Goal: Information Seeking & Learning: Learn about a topic

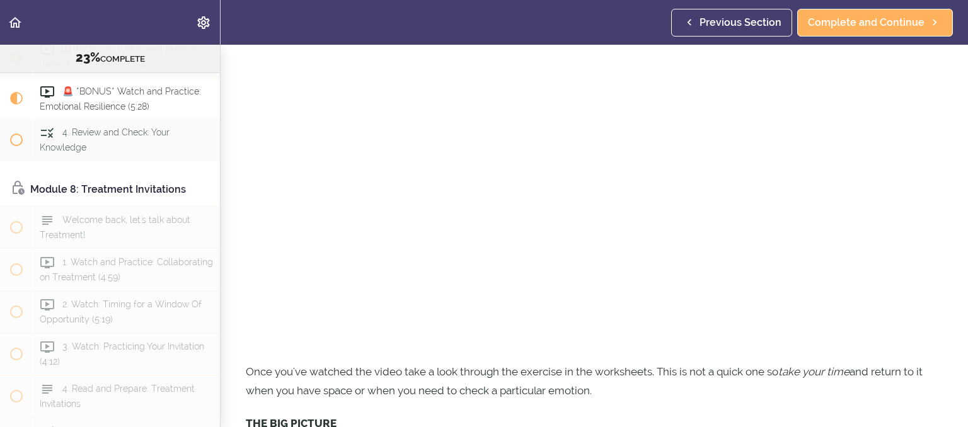
scroll to position [181, 0]
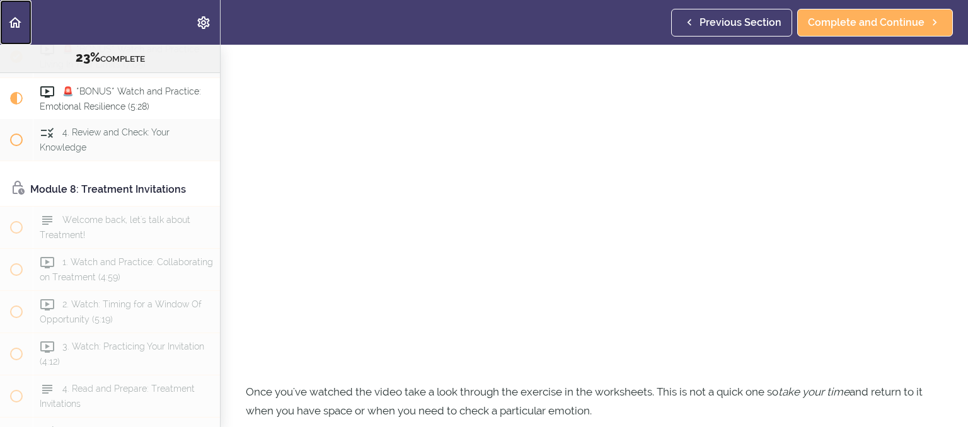
click at [21, 25] on icon "Back to course curriculum" at bounding box center [15, 22] width 15 height 15
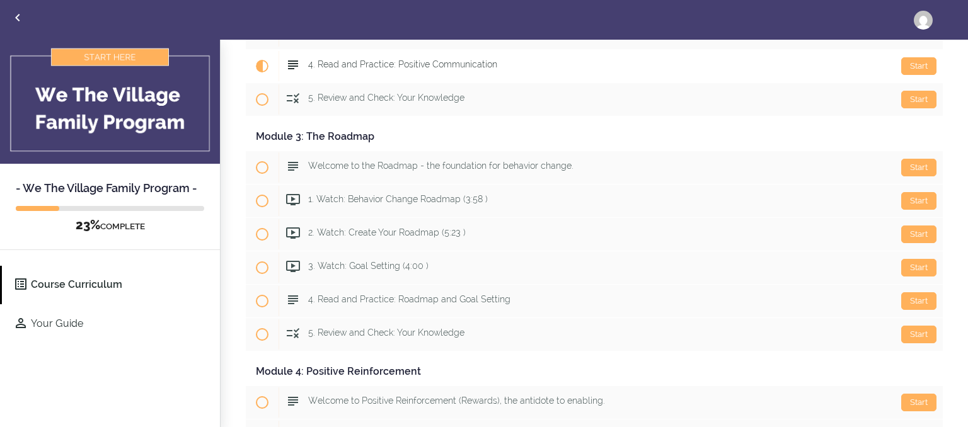
scroll to position [484, 0]
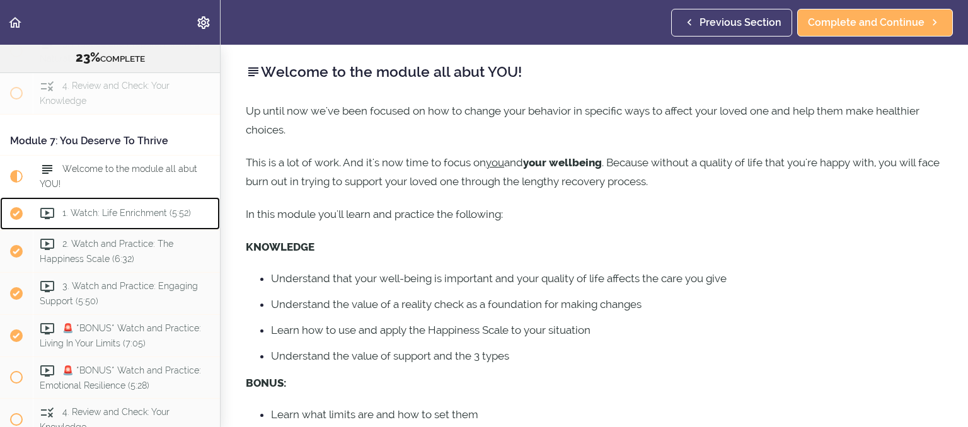
click at [147, 218] on span "1. Watch: Life Enrichment (5:52)" at bounding box center [126, 213] width 129 height 10
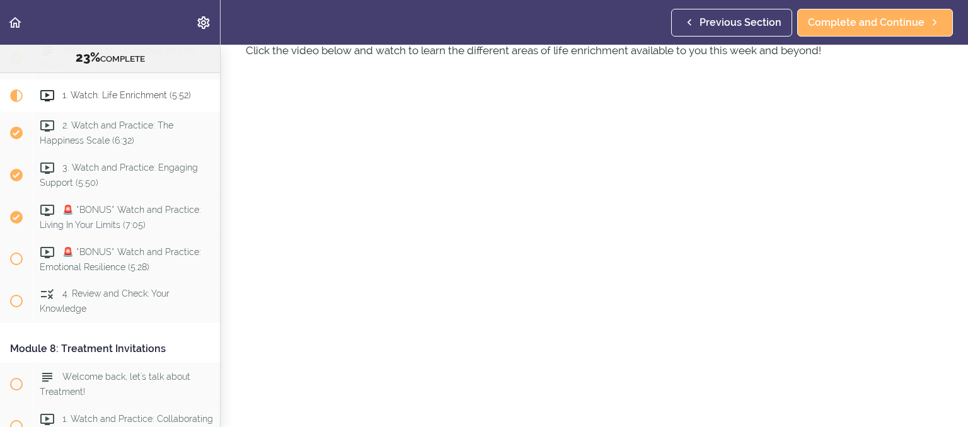
scroll to position [121, 0]
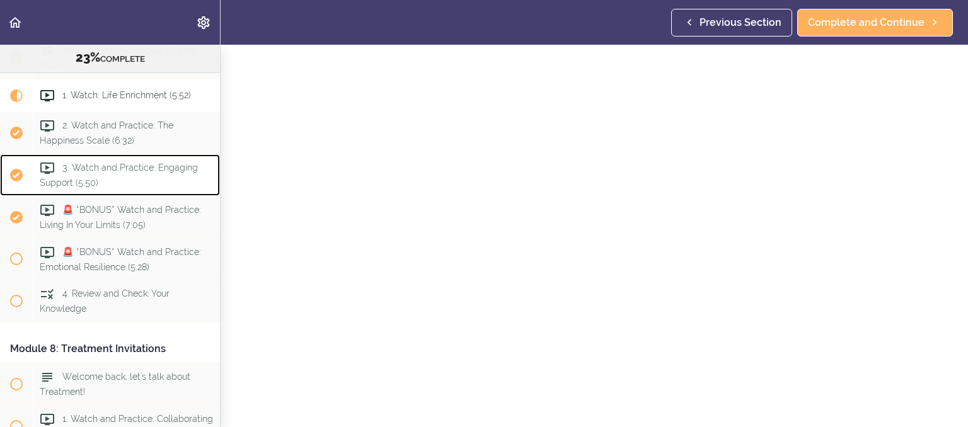
click at [165, 185] on span "3. Watch and Practice: Engaging Support (5:50)" at bounding box center [119, 175] width 158 height 25
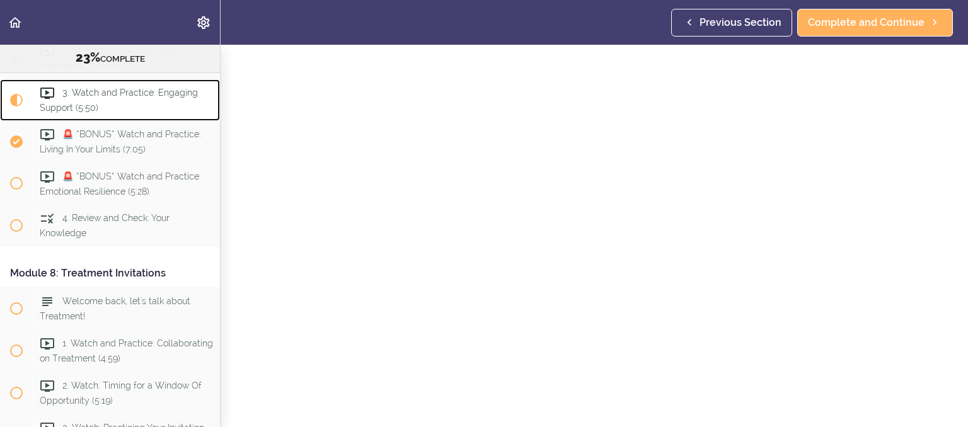
scroll to position [181, 0]
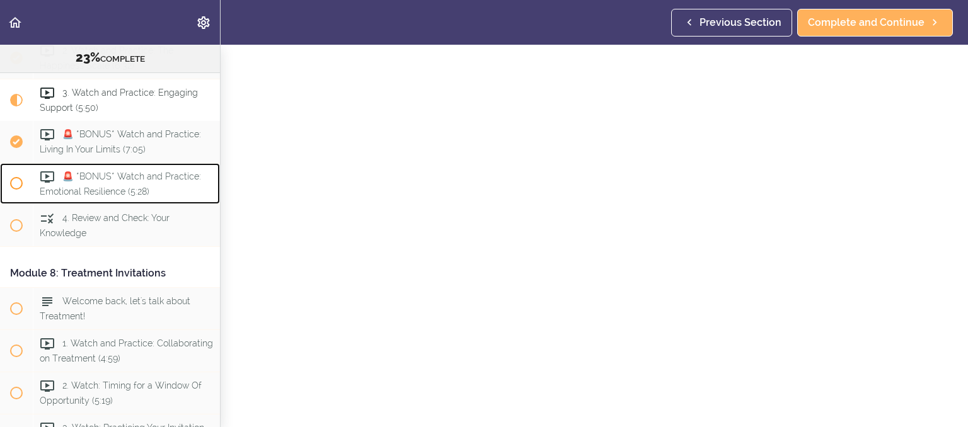
click at [113, 196] on span "🚨 *BONUS* Watch and Practice: Emotional Resilience (5:28)" at bounding box center [120, 183] width 161 height 25
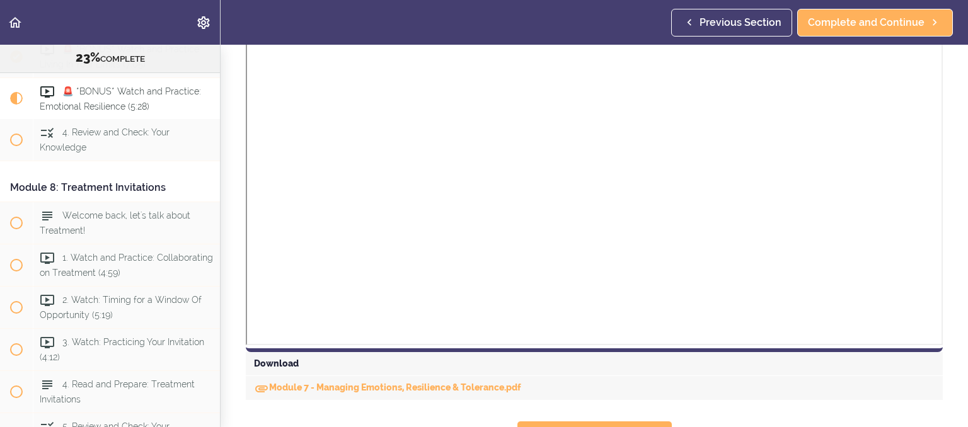
scroll to position [1338, 0]
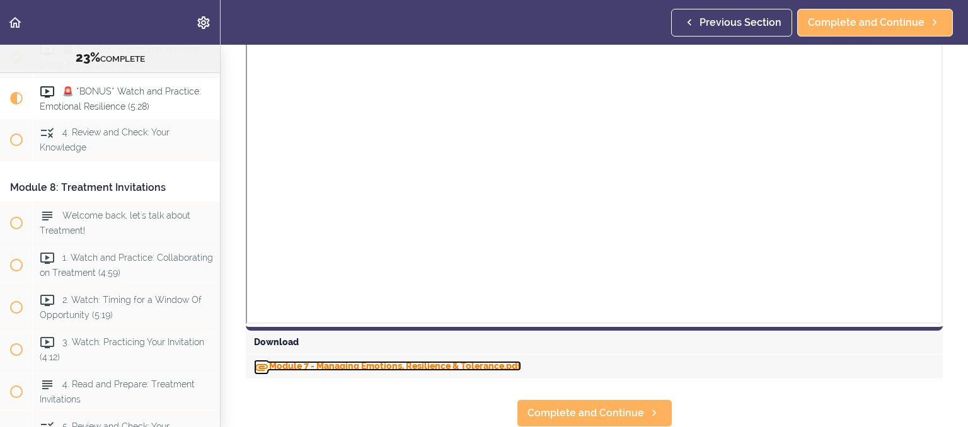
click at [454, 369] on link "Module 7 - Managing Emotions, Resilience & Tolerance.pdf" at bounding box center [387, 366] width 267 height 10
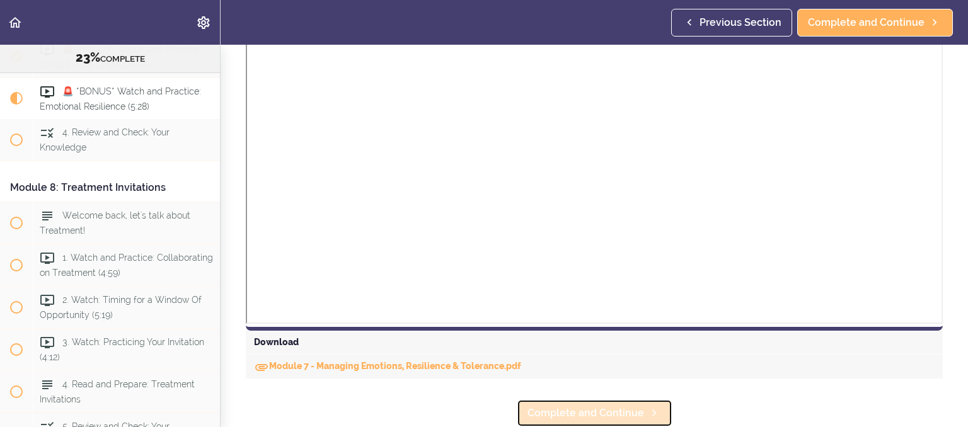
click at [583, 408] on span "Complete and Continue" at bounding box center [585, 413] width 117 height 15
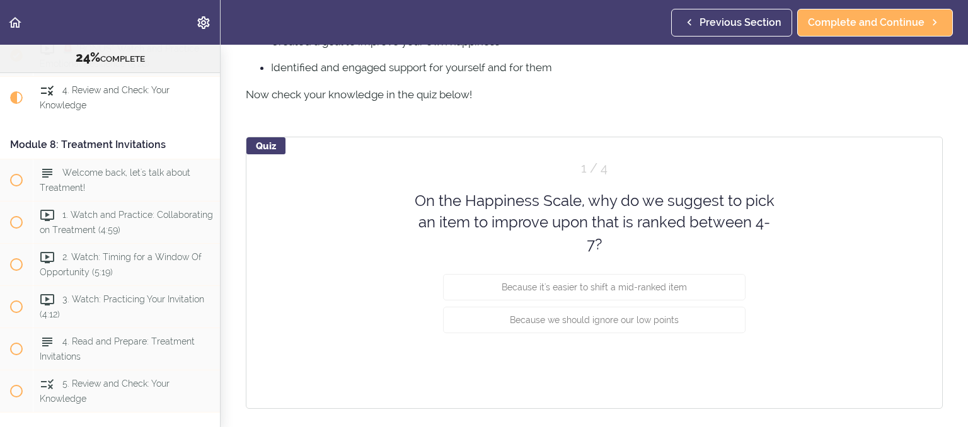
scroll to position [636, 0]
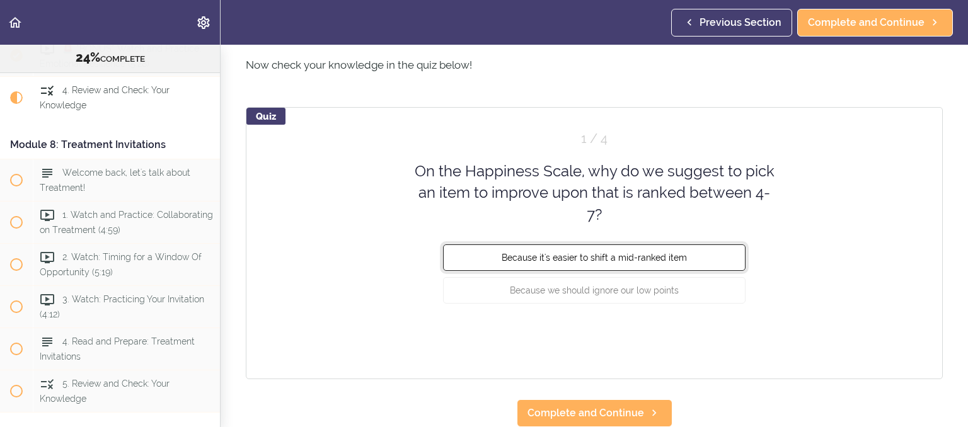
click at [664, 260] on span "Because it's easier to shift a mid-ranked item" at bounding box center [594, 258] width 185 height 10
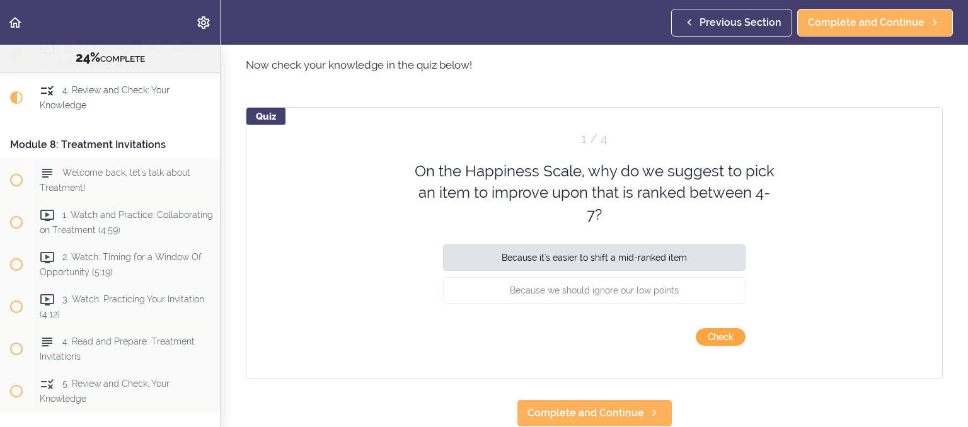
click at [722, 341] on button "Check" at bounding box center [721, 337] width 50 height 18
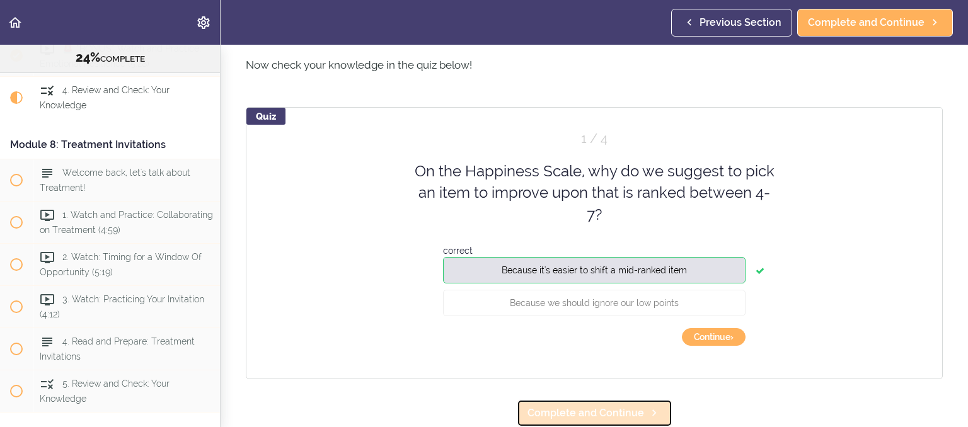
click at [639, 420] on span "Complete and Continue" at bounding box center [585, 413] width 117 height 15
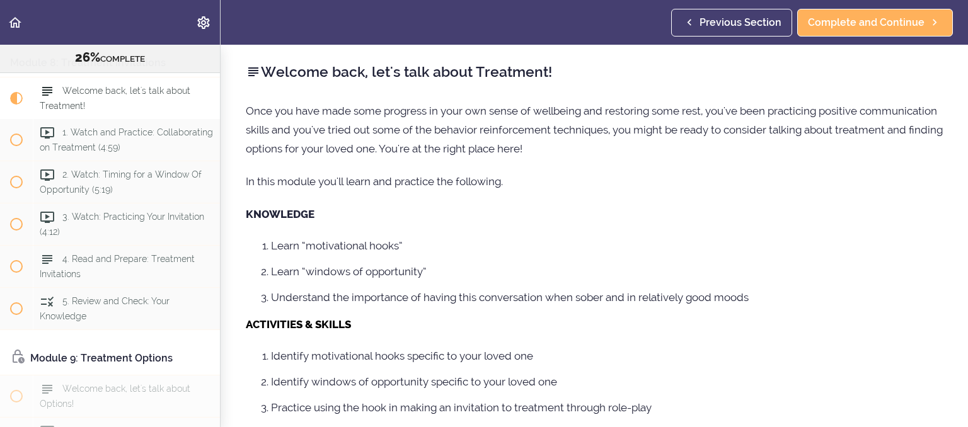
scroll to position [2079, 0]
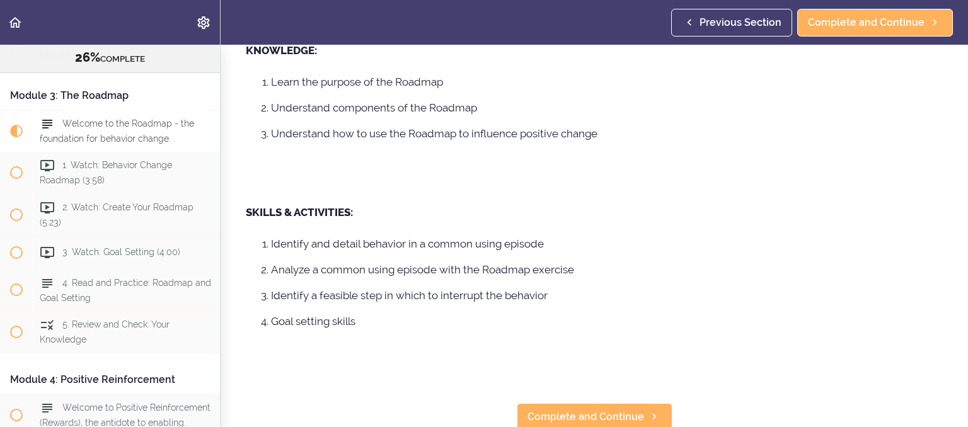
scroll to position [298, 0]
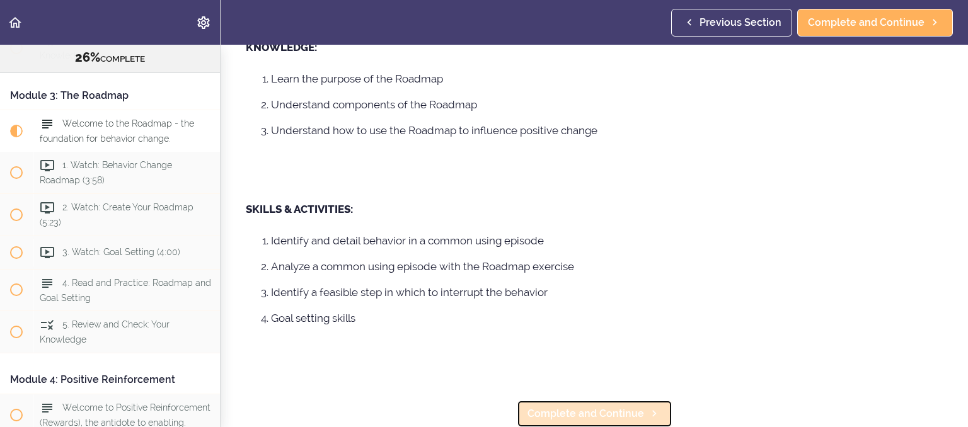
click at [576, 412] on span "Complete and Continue" at bounding box center [585, 413] width 117 height 15
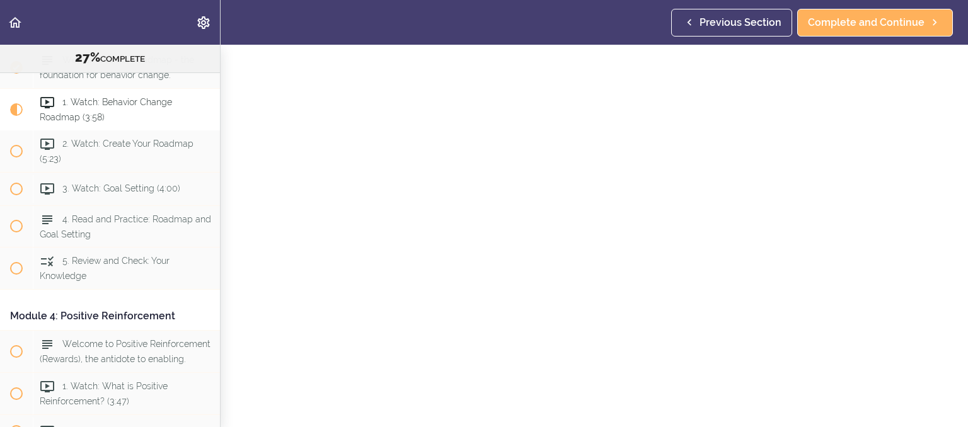
scroll to position [185, 0]
click at [641, 413] on span "Complete and Continue" at bounding box center [585, 413] width 117 height 15
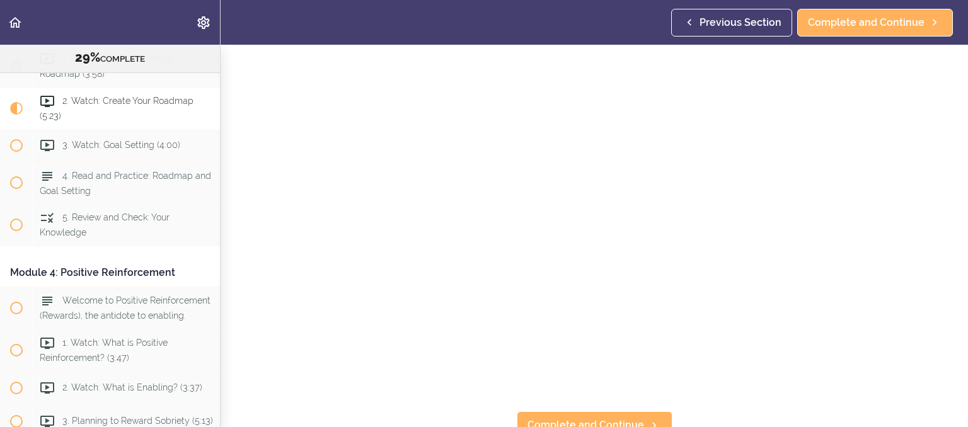
scroll to position [185, 0]
click at [565, 416] on span "Complete and Continue" at bounding box center [585, 413] width 117 height 15
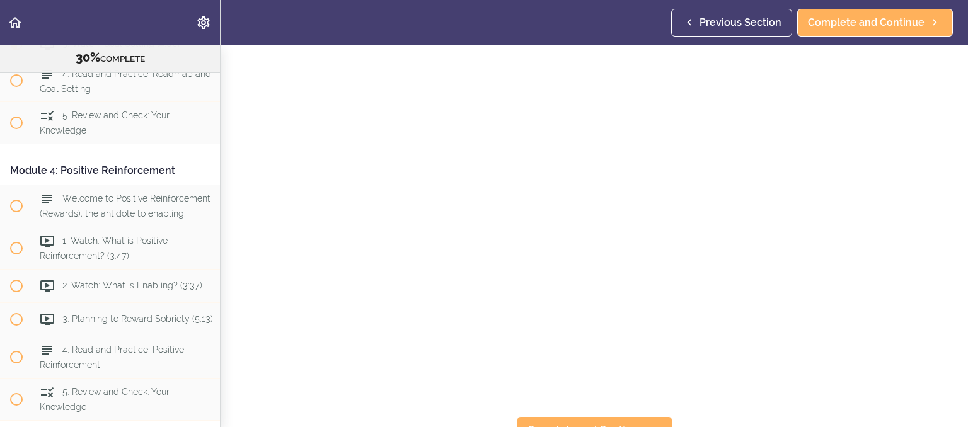
scroll to position [250, 0]
click at [594, 406] on span "Complete and Continue" at bounding box center [585, 413] width 117 height 15
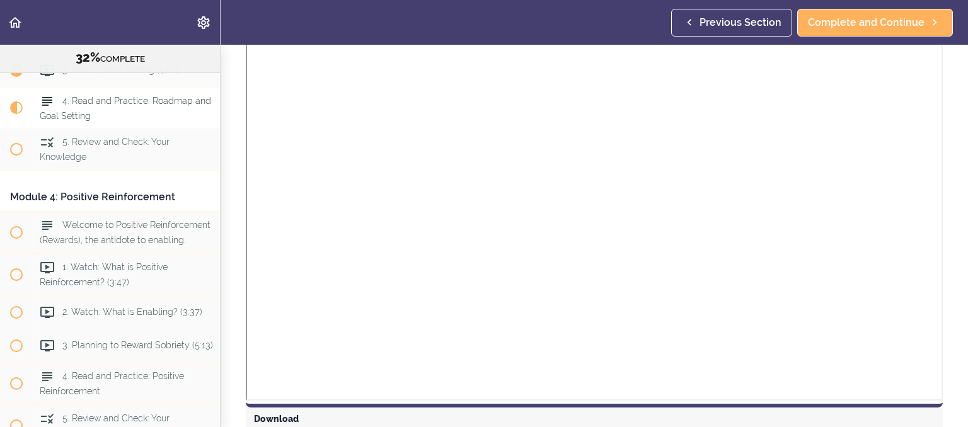
scroll to position [803, 0]
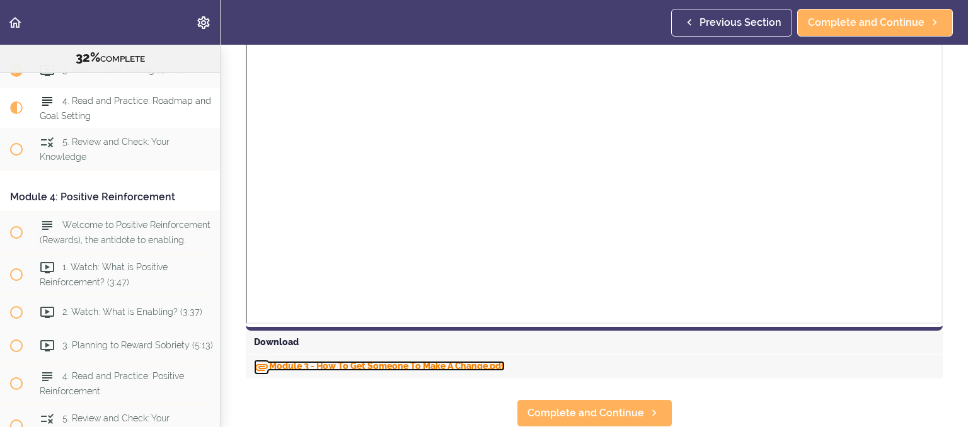
click at [459, 366] on link "Module 3 - How To Get Someone To Make A Change.pdf" at bounding box center [379, 366] width 251 height 10
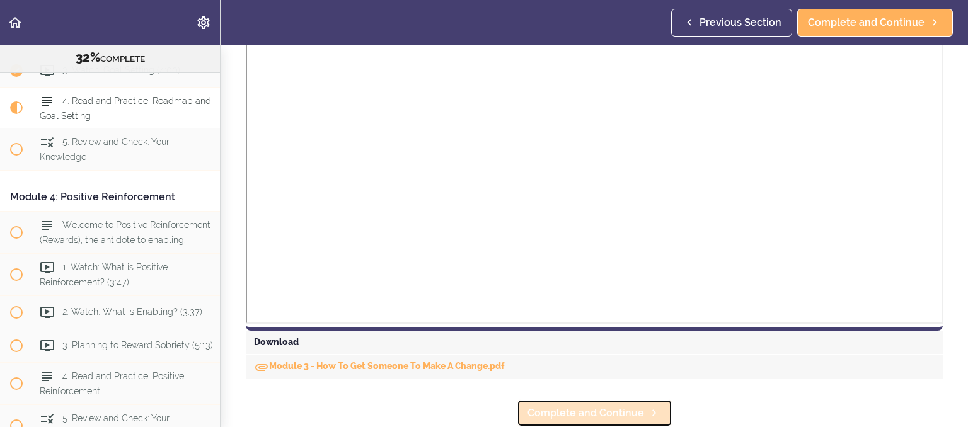
click at [594, 401] on link "Complete and Continue" at bounding box center [595, 413] width 156 height 28
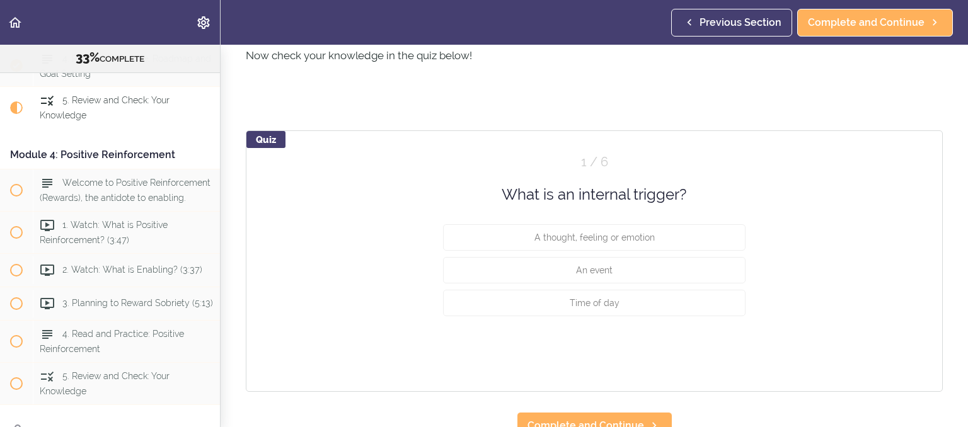
scroll to position [574, 0]
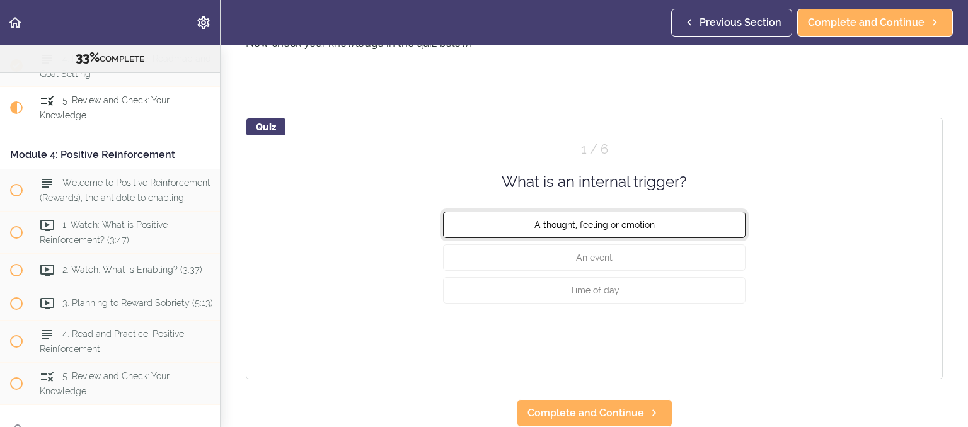
click at [618, 217] on button "A thought, feeling or emotion" at bounding box center [594, 225] width 302 height 26
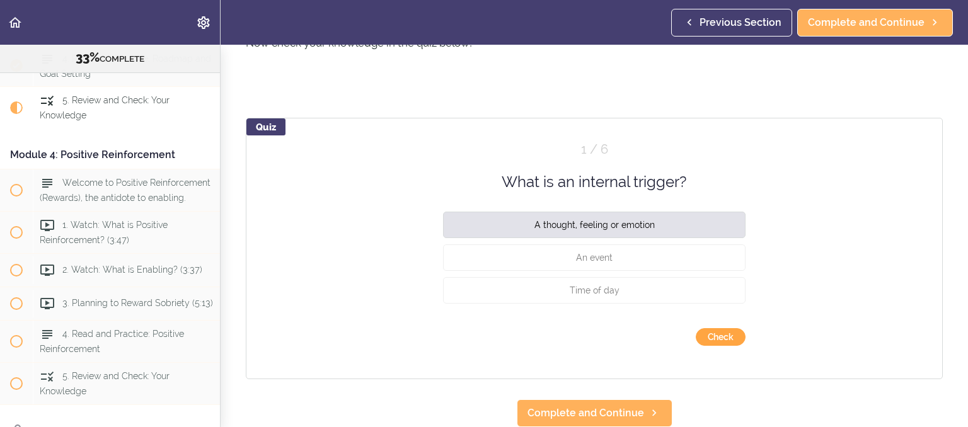
click at [708, 331] on button "Check" at bounding box center [721, 337] width 50 height 18
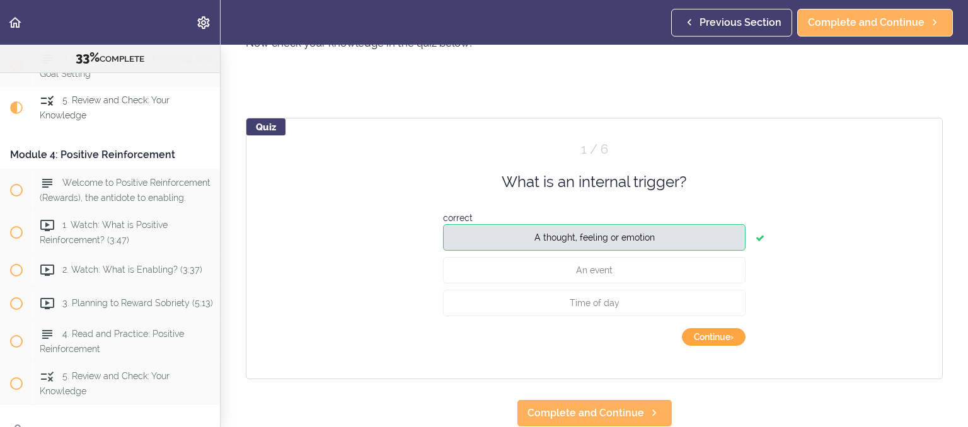
click at [709, 336] on button "Continue ›" at bounding box center [714, 337] width 64 height 18
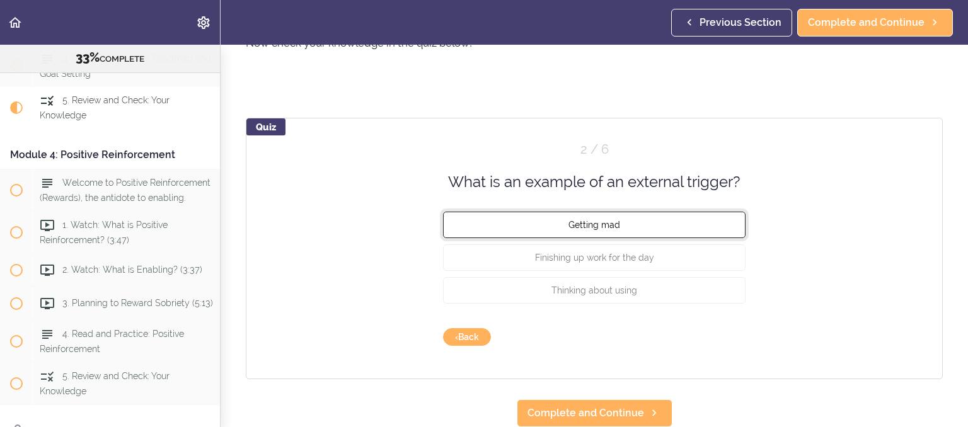
click at [623, 231] on button "Getting mad" at bounding box center [594, 225] width 302 height 26
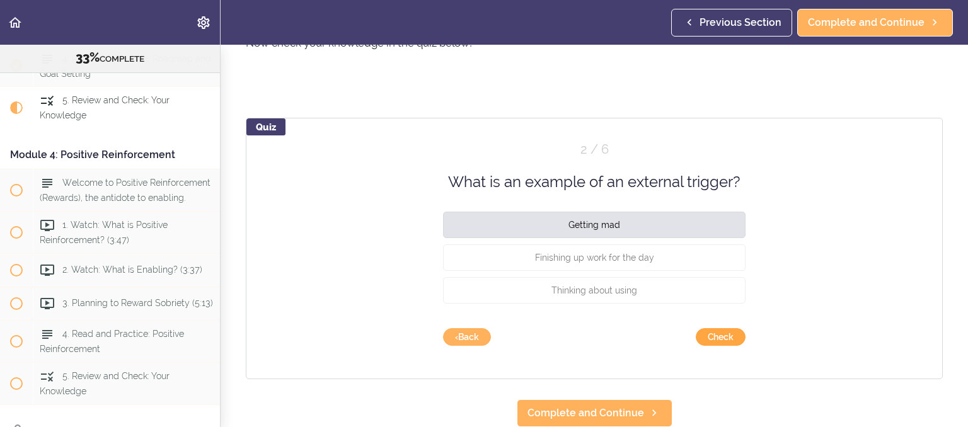
click at [714, 336] on button "Check" at bounding box center [721, 337] width 50 height 18
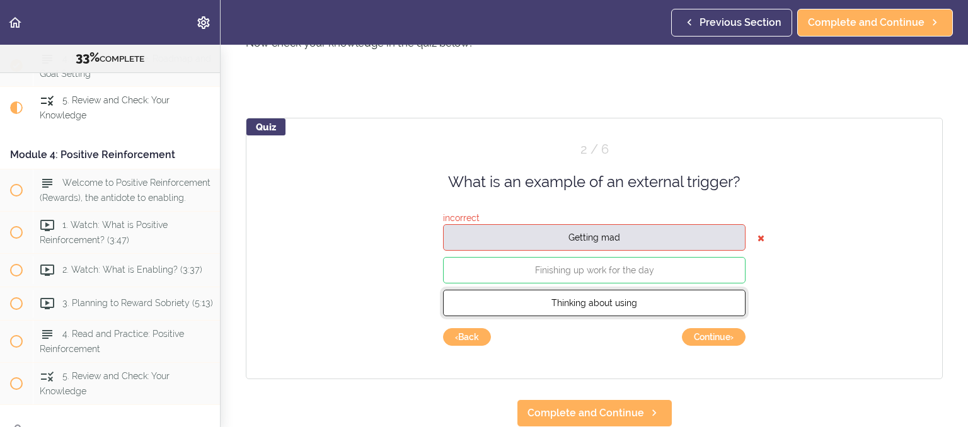
click at [629, 295] on button "Thinking about using" at bounding box center [594, 303] width 302 height 26
click at [631, 304] on span "Thinking about using" at bounding box center [594, 303] width 86 height 10
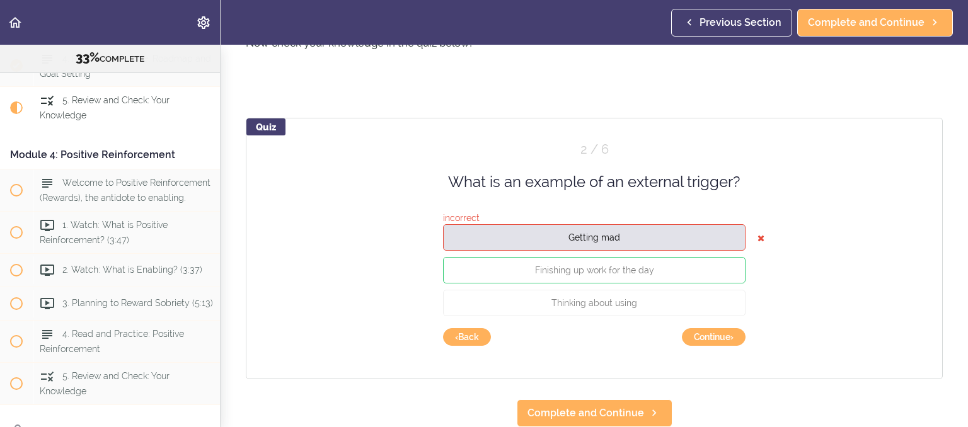
click at [763, 239] on icon at bounding box center [760, 238] width 7 height 25
click at [692, 233] on button "Getting mad" at bounding box center [594, 237] width 302 height 26
click at [670, 270] on button "Finishing up work for the day" at bounding box center [594, 270] width 302 height 26
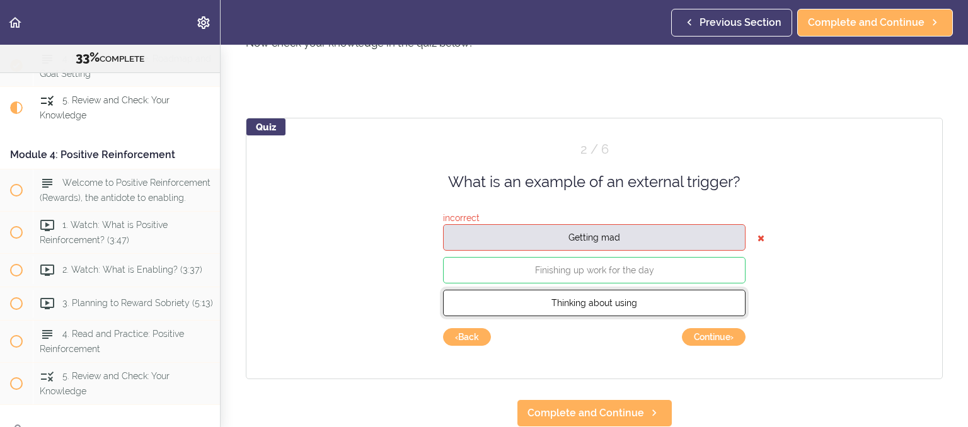
click at [664, 299] on button "Thinking about using" at bounding box center [594, 303] width 302 height 26
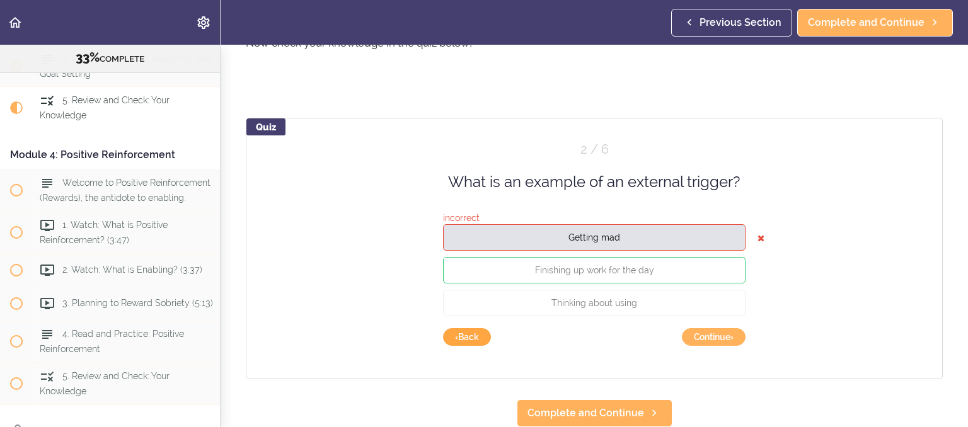
click at [465, 333] on button "‹ Back" at bounding box center [467, 337] width 48 height 18
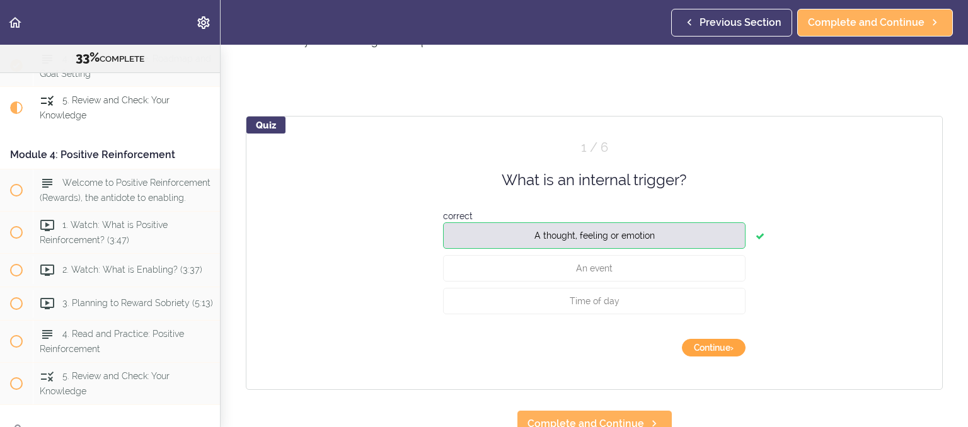
click at [714, 350] on button "Continue ›" at bounding box center [714, 348] width 64 height 18
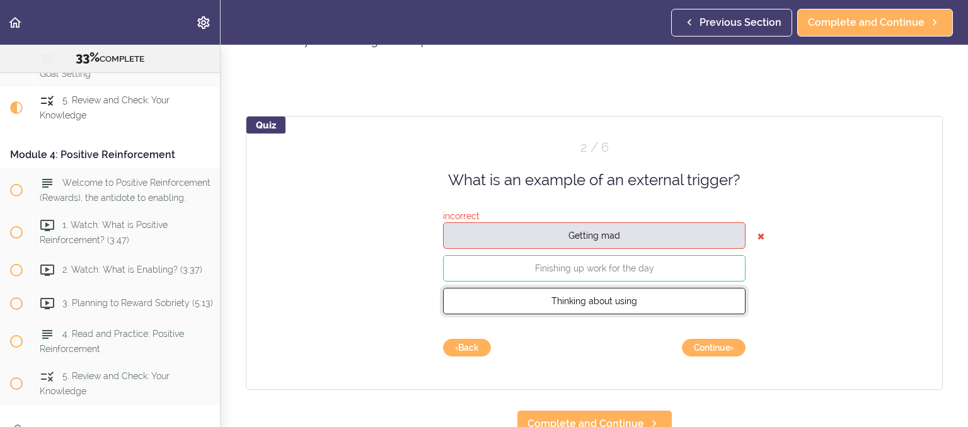
click at [642, 309] on button "Thinking about using" at bounding box center [594, 301] width 302 height 26
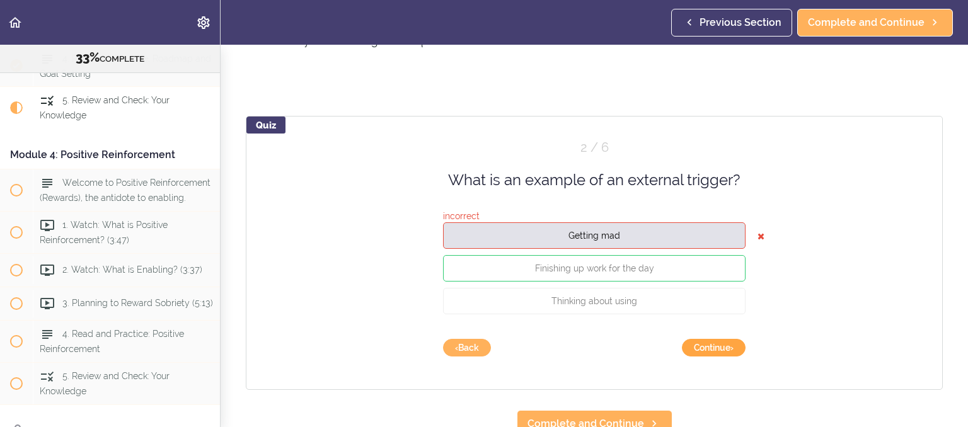
click at [704, 346] on button "Continue ›" at bounding box center [714, 348] width 64 height 18
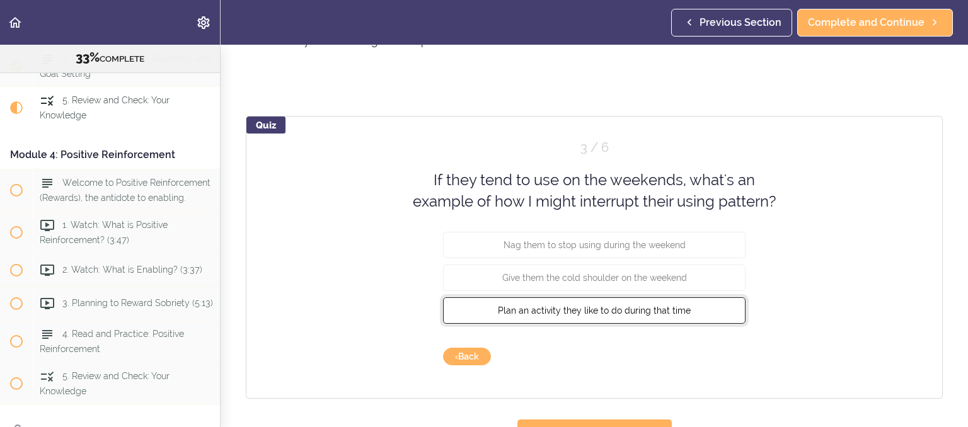
click at [662, 315] on span "Plan an activity they like to do during that time" at bounding box center [594, 310] width 193 height 10
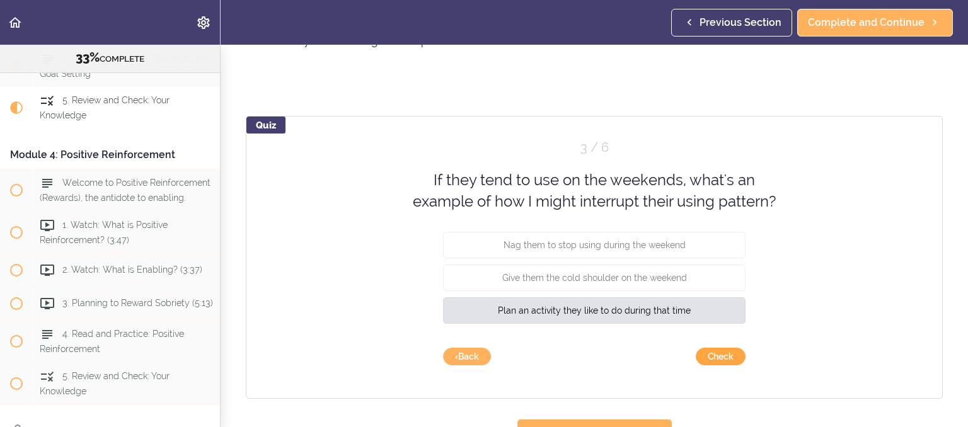
click at [716, 362] on button "Check" at bounding box center [721, 357] width 50 height 18
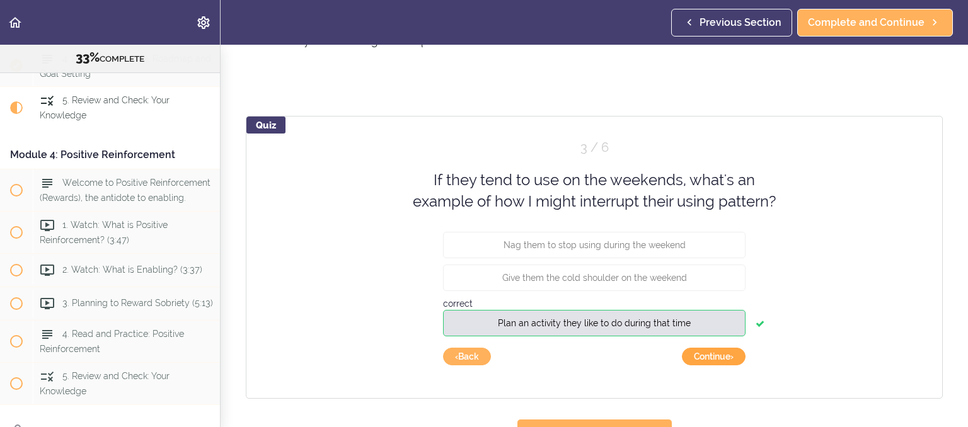
click at [716, 362] on button "Continue ›" at bounding box center [714, 357] width 64 height 18
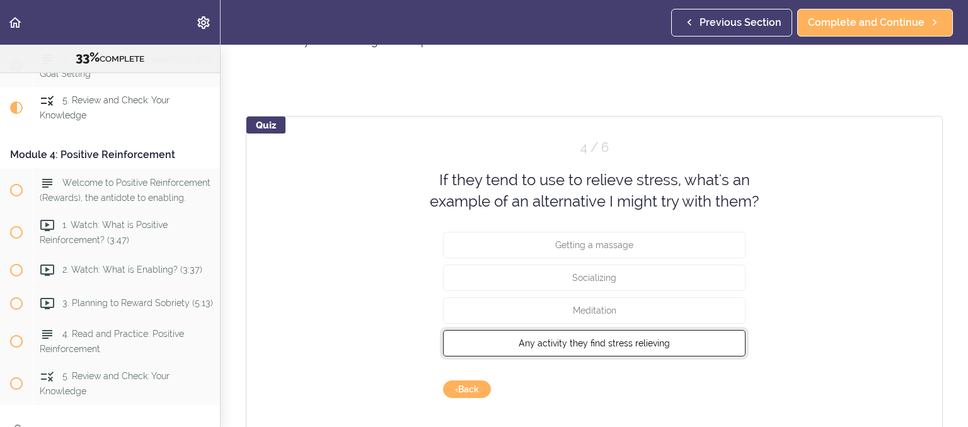
click at [641, 346] on span "Any activity they find stress relieving" at bounding box center [594, 343] width 151 height 10
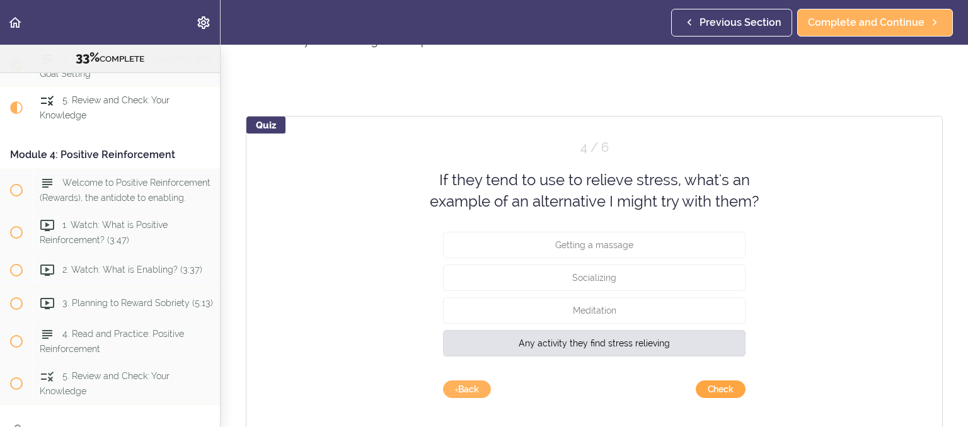
click at [711, 386] on button "Check" at bounding box center [721, 390] width 50 height 18
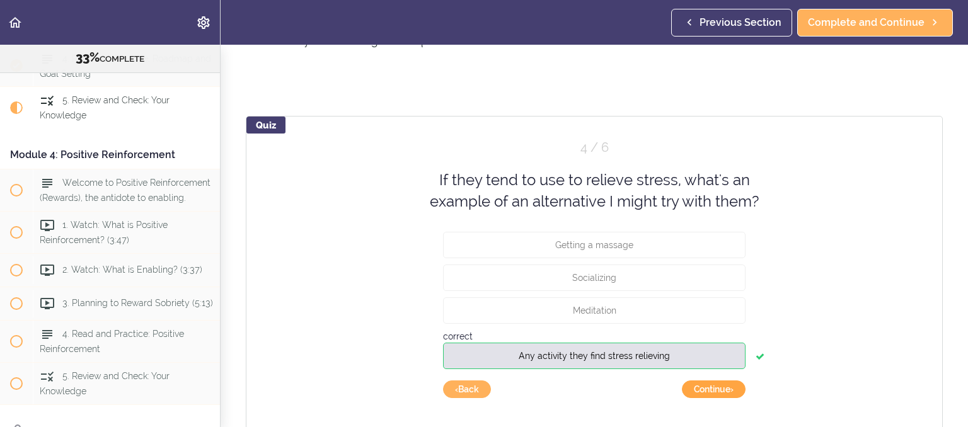
click at [717, 396] on button "Continue ›" at bounding box center [714, 390] width 64 height 18
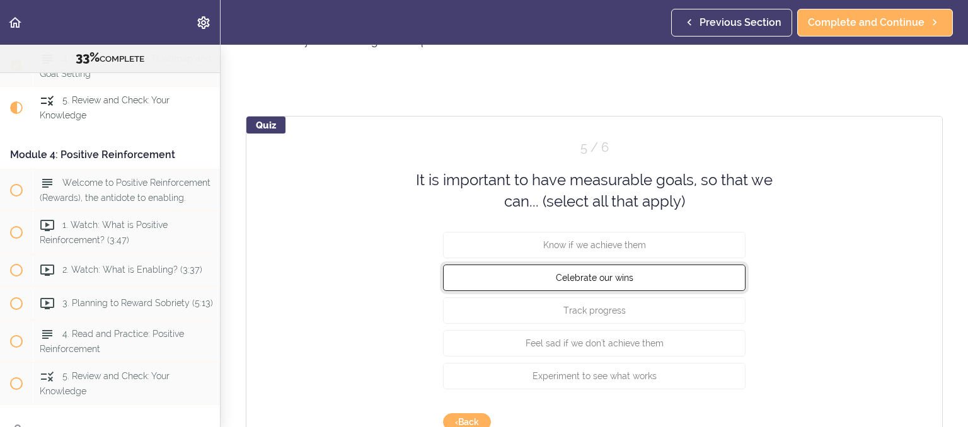
click at [633, 287] on button "Celebrate our wins" at bounding box center [594, 277] width 302 height 26
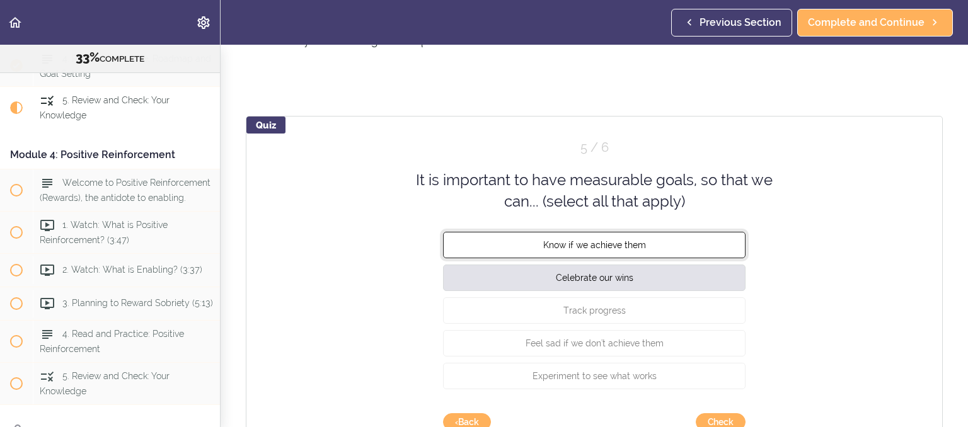
click at [631, 248] on span "Know if we achieve them" at bounding box center [594, 244] width 103 height 10
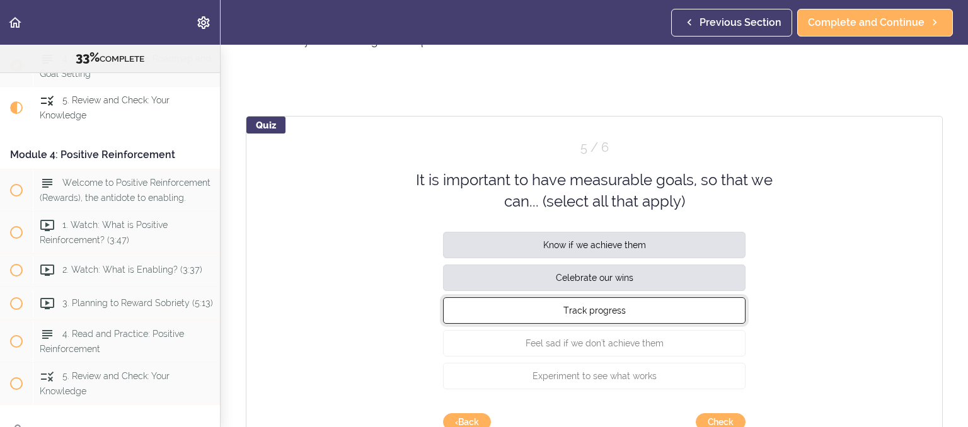
click at [645, 306] on button "Track progress" at bounding box center [594, 310] width 302 height 26
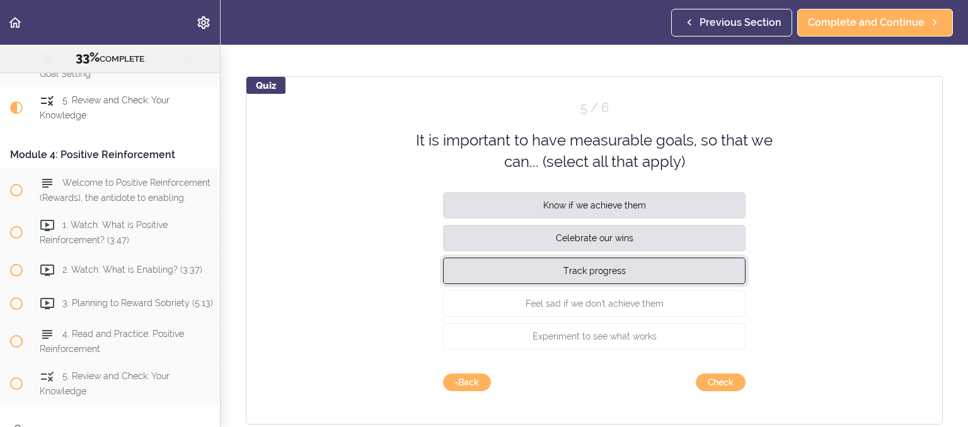
scroll to position [634, 0]
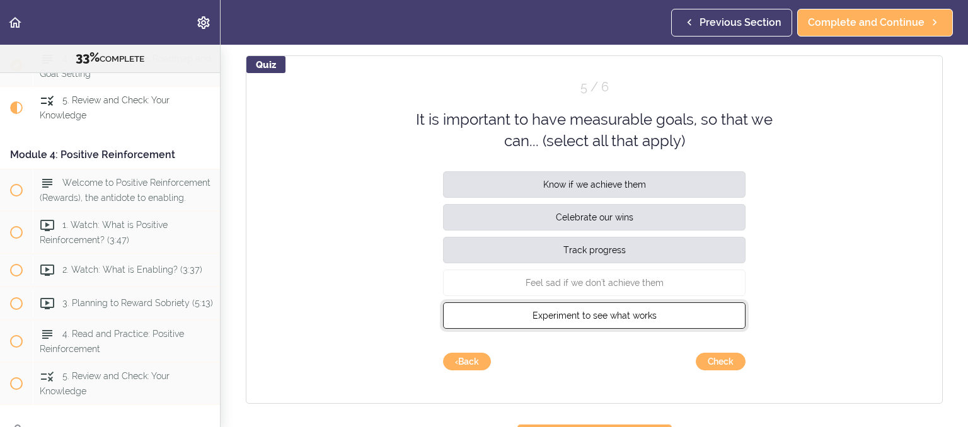
click at [665, 318] on button "Experiment to see what works" at bounding box center [594, 315] width 302 height 26
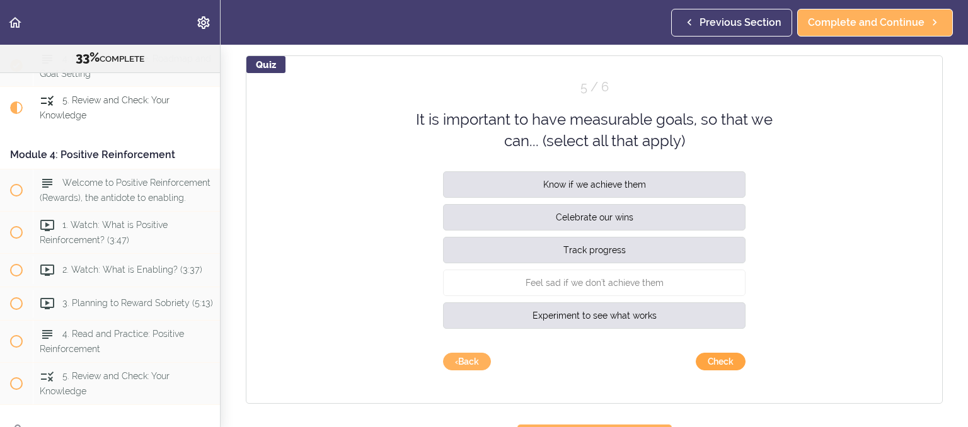
click at [716, 364] on button "Check" at bounding box center [721, 362] width 50 height 18
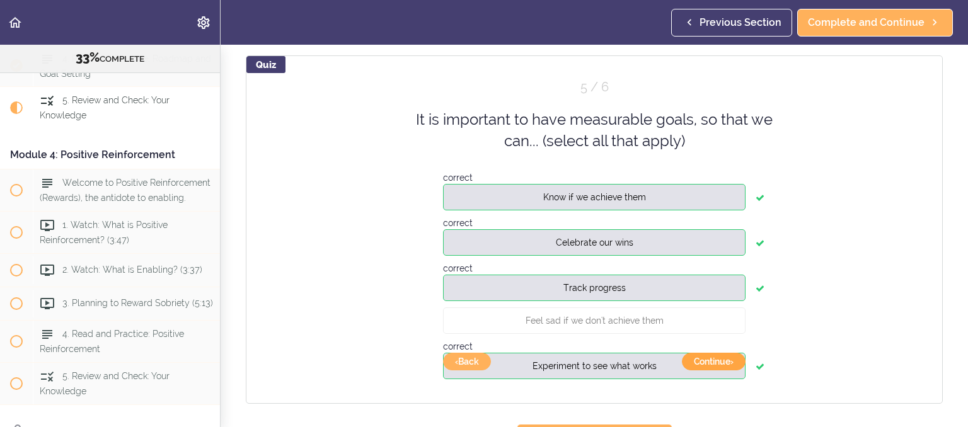
click at [716, 364] on button "Continue ›" at bounding box center [714, 362] width 64 height 18
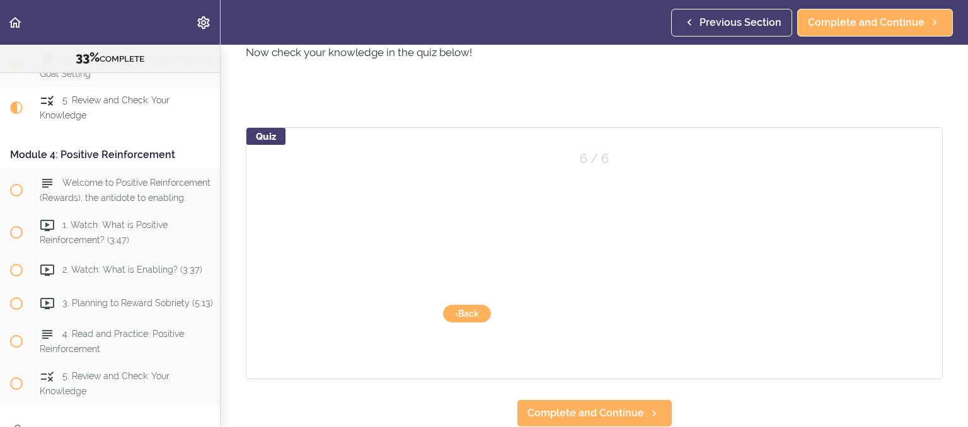
scroll to position [565, 0]
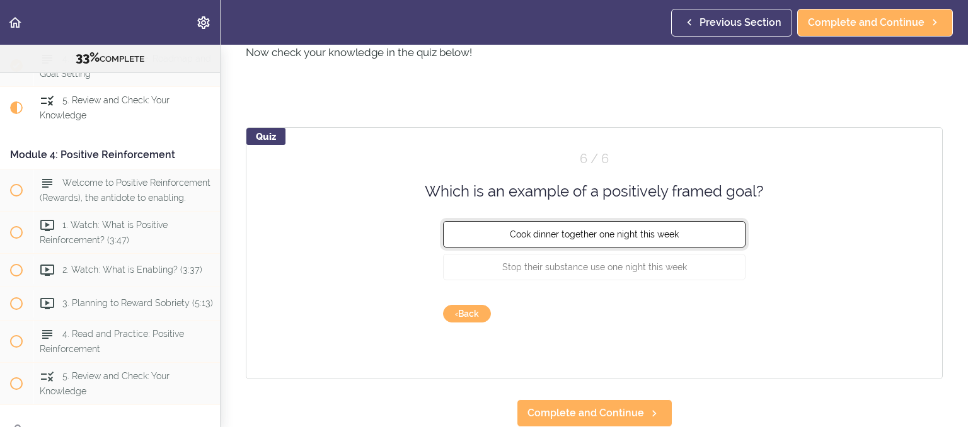
click at [664, 238] on span "Cook dinner together one night this week" at bounding box center [594, 234] width 169 height 10
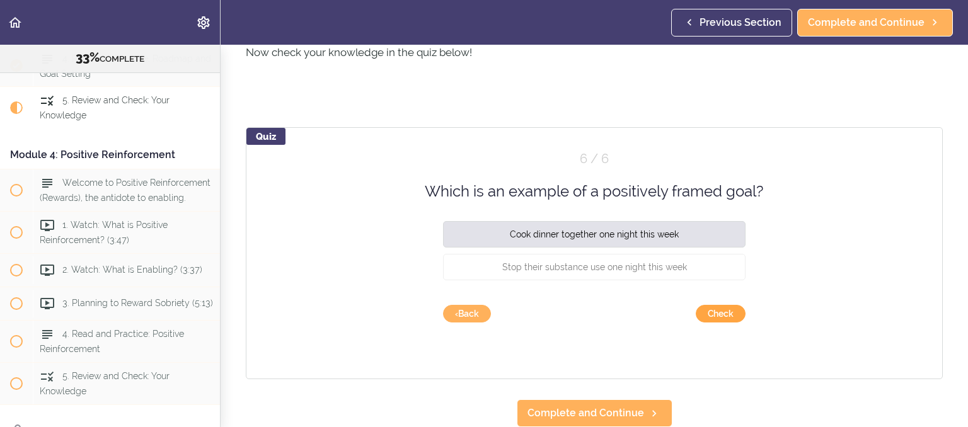
click at [710, 316] on button "Check" at bounding box center [721, 314] width 50 height 18
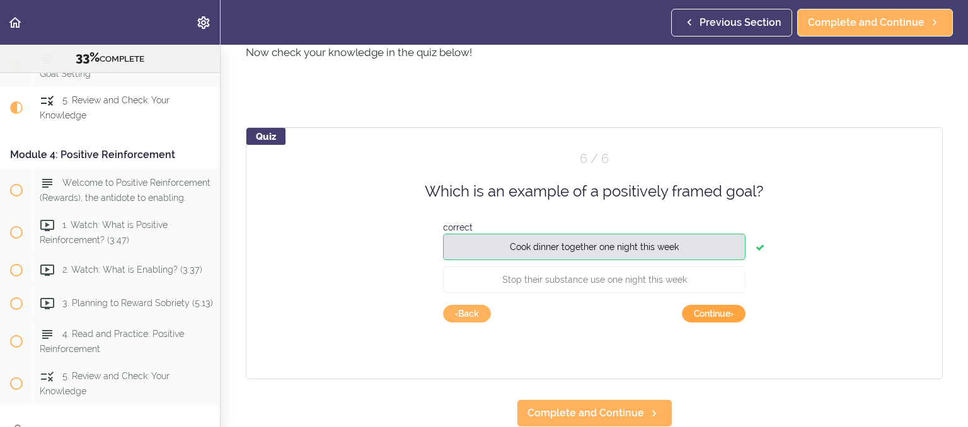
click at [710, 316] on button "Continue ›" at bounding box center [714, 314] width 64 height 18
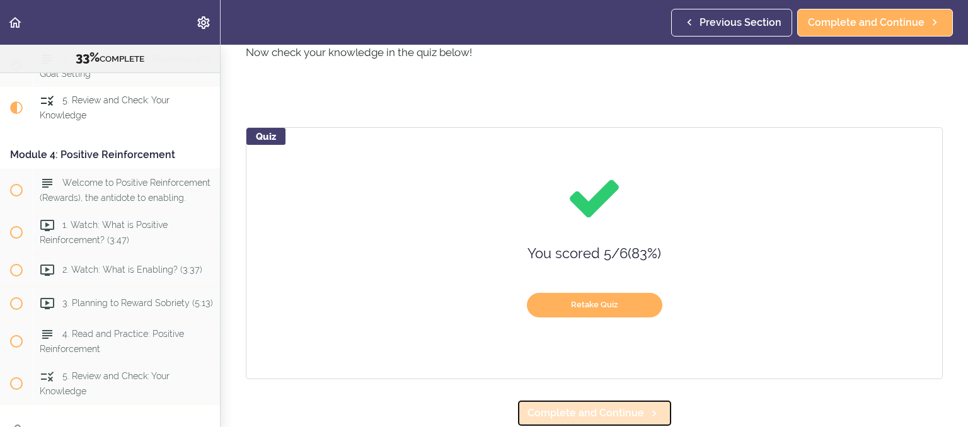
click at [639, 407] on span "Complete and Continue" at bounding box center [585, 413] width 117 height 15
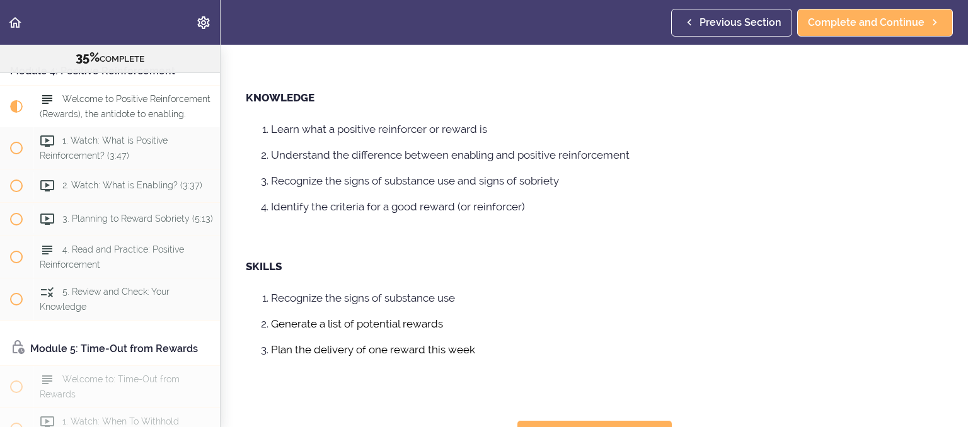
scroll to position [345, 0]
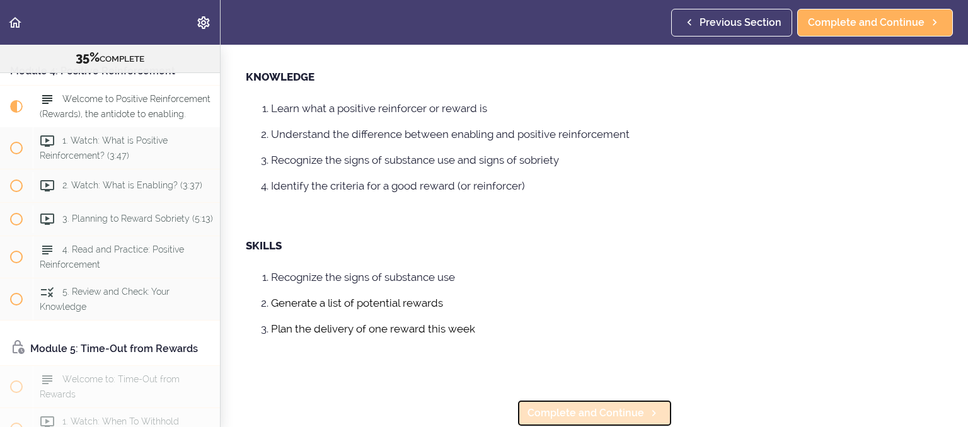
click at [570, 415] on span "Complete and Continue" at bounding box center [585, 413] width 117 height 15
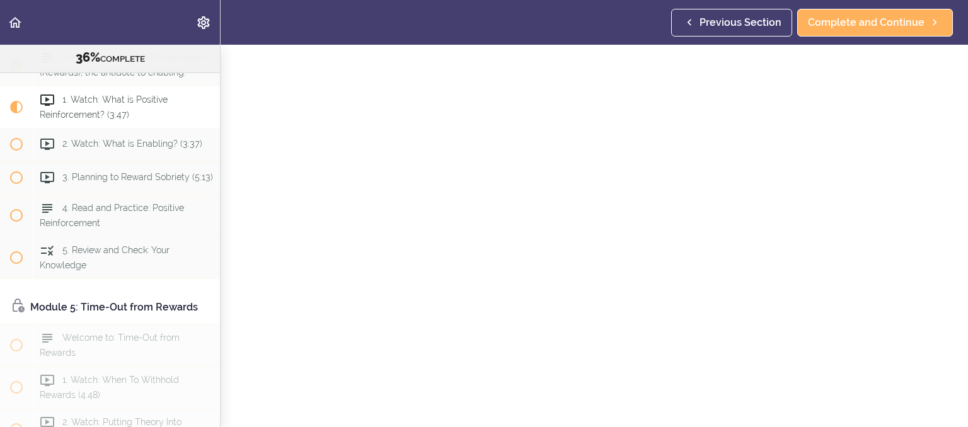
scroll to position [166, 0]
click at [593, 416] on span "Complete and Continue" at bounding box center [585, 413] width 117 height 15
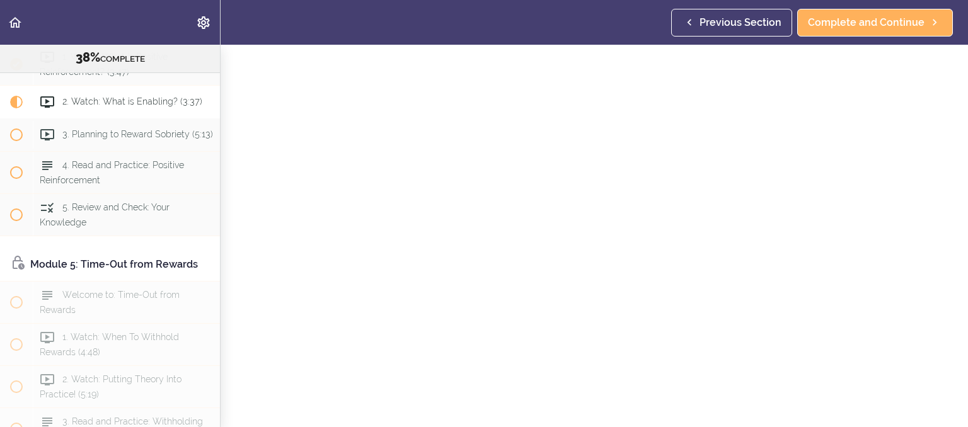
scroll to position [185, 0]
click at [607, 408] on span "Complete and Continue" at bounding box center [585, 413] width 117 height 15
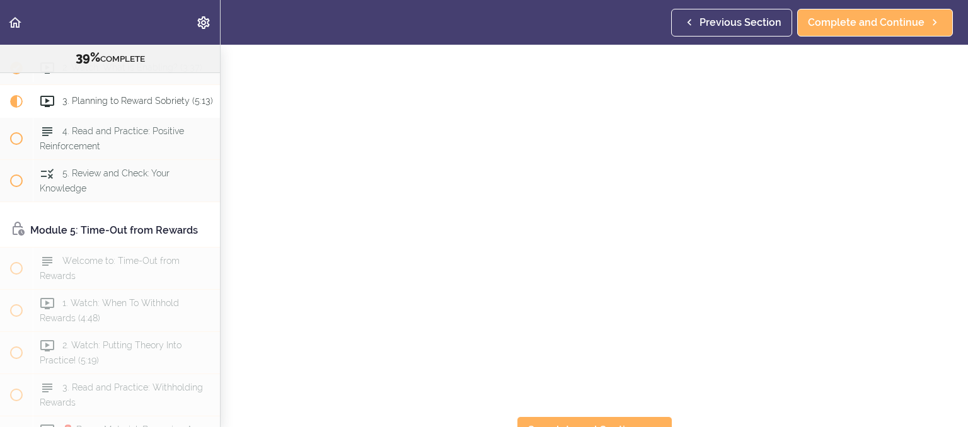
scroll to position [185, 0]
click at [622, 424] on link "Complete and Continue" at bounding box center [595, 413] width 156 height 28
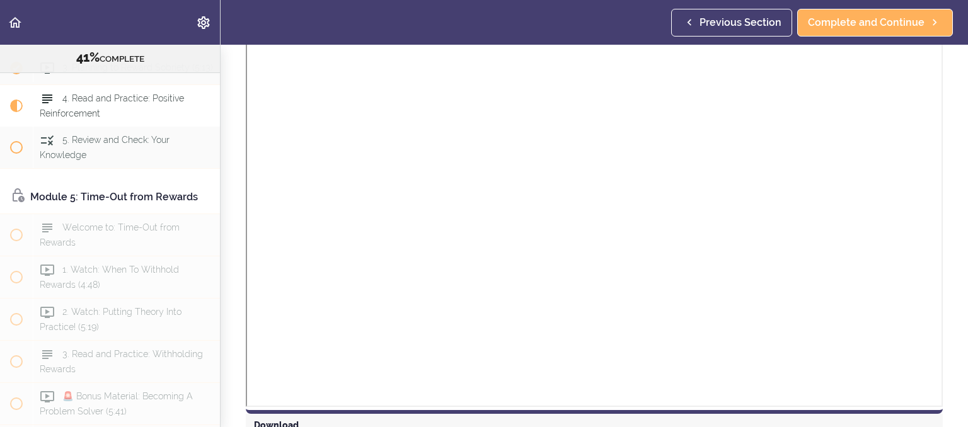
scroll to position [990, 0]
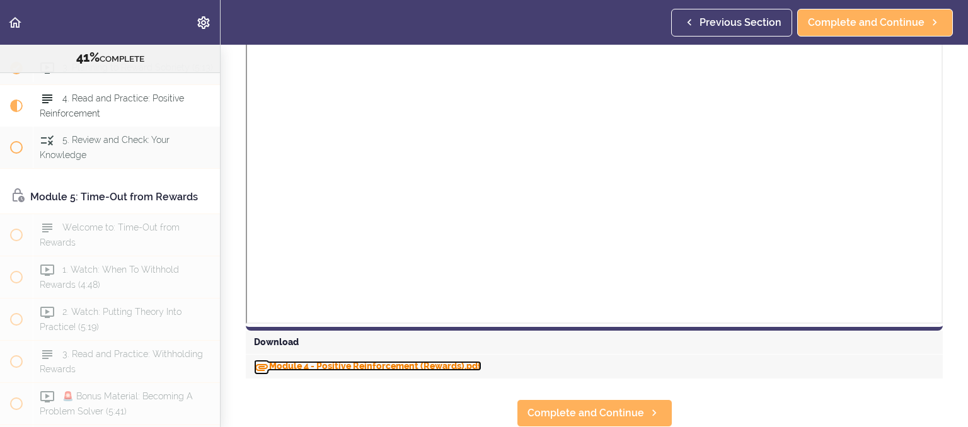
click at [354, 367] on link "Module 4 - Positive Reinforcement (Rewards).pdf" at bounding box center [367, 366] width 227 height 10
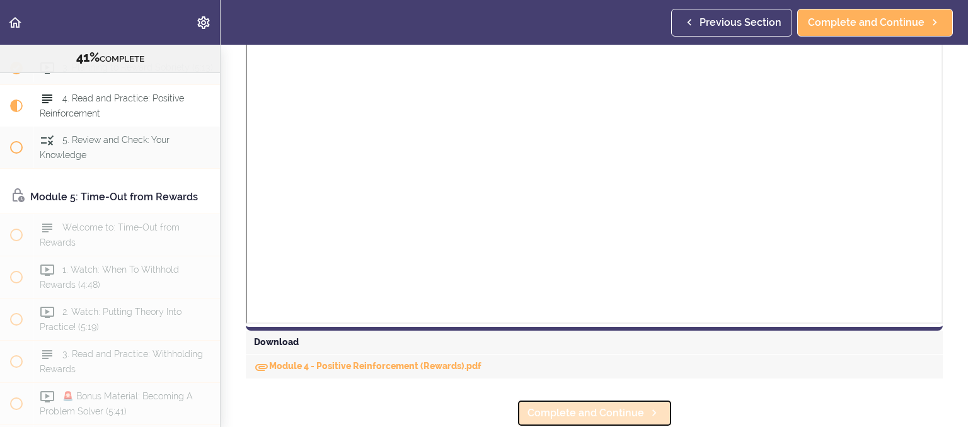
click at [579, 410] on span "Complete and Continue" at bounding box center [585, 413] width 117 height 15
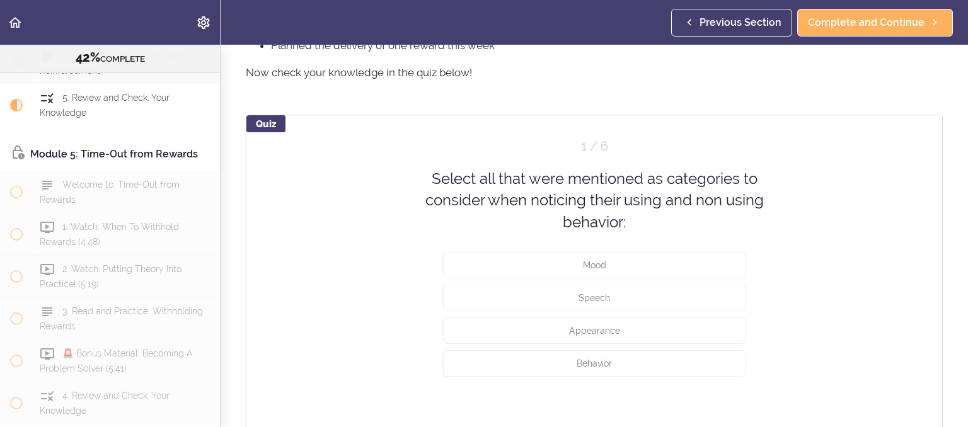
scroll to position [484, 0]
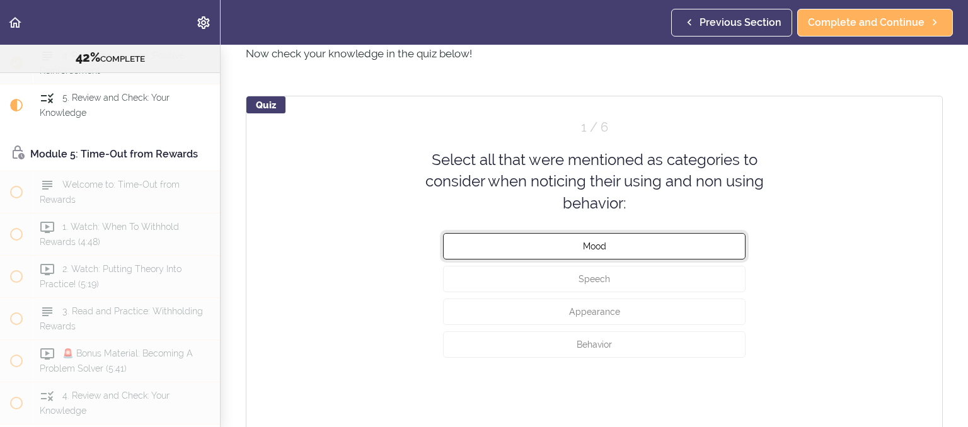
click at [595, 253] on button "Mood" at bounding box center [594, 246] width 302 height 26
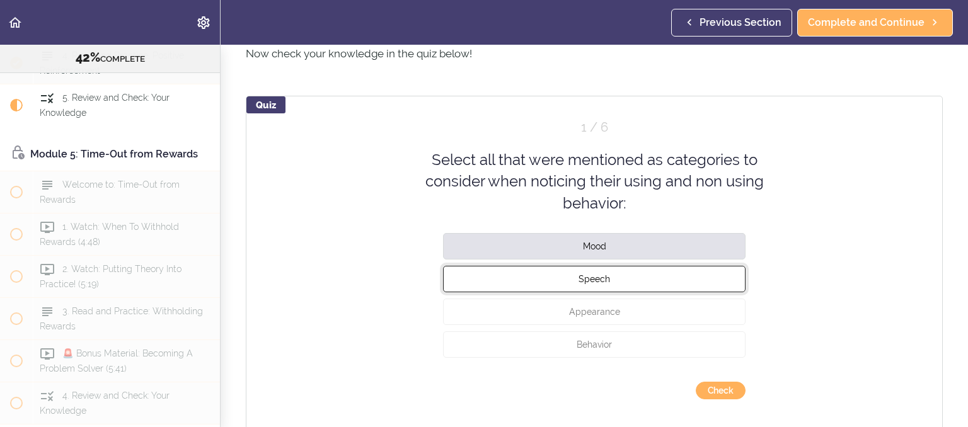
click at [595, 290] on button "Speech" at bounding box center [594, 279] width 302 height 26
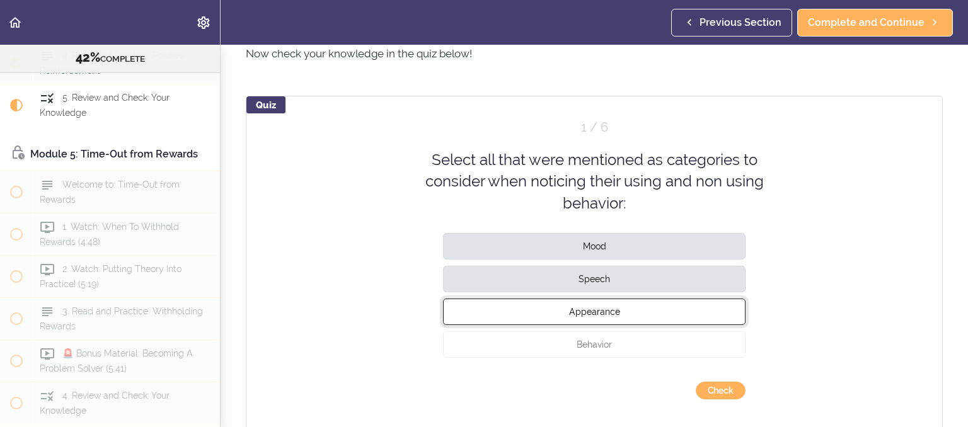
click at [595, 314] on span "Appearance" at bounding box center [594, 312] width 51 height 10
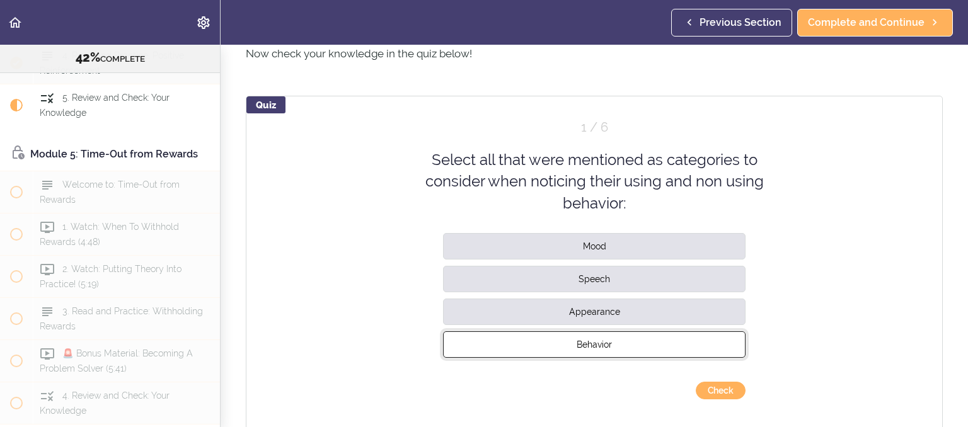
click at [597, 347] on span "Behavior" at bounding box center [593, 345] width 35 height 10
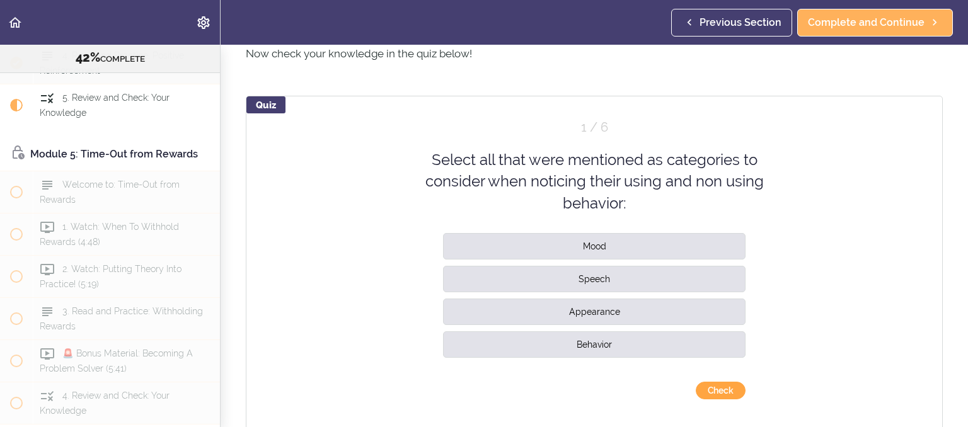
click at [714, 393] on button "Check" at bounding box center [721, 391] width 50 height 18
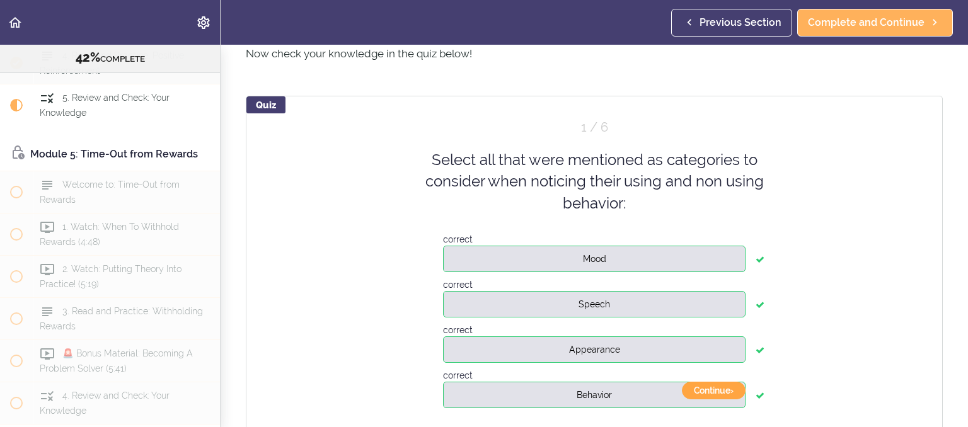
click at [714, 393] on button "Continue ›" at bounding box center [714, 391] width 64 height 18
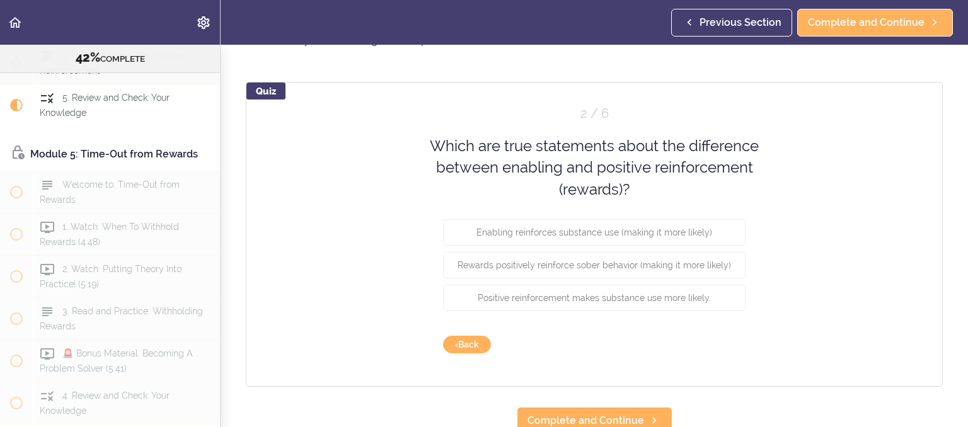
scroll to position [507, 0]
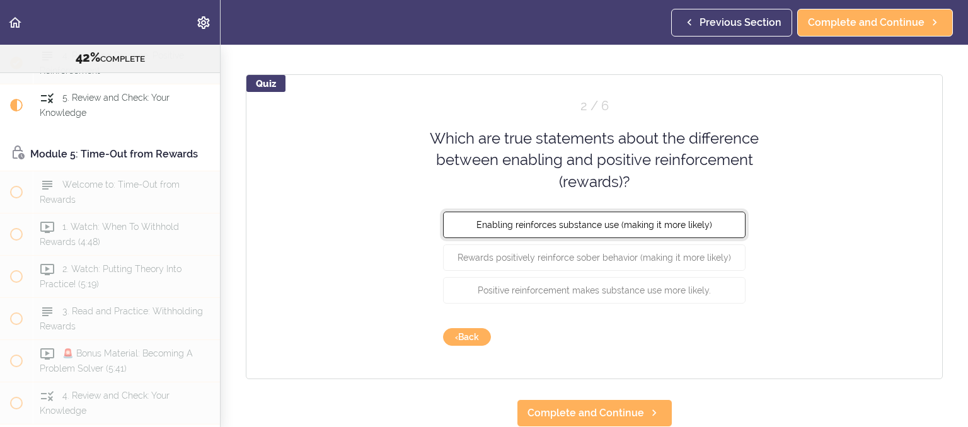
click at [685, 233] on button "Enabling reinforces substance use (making it more likely)" at bounding box center [594, 225] width 302 height 26
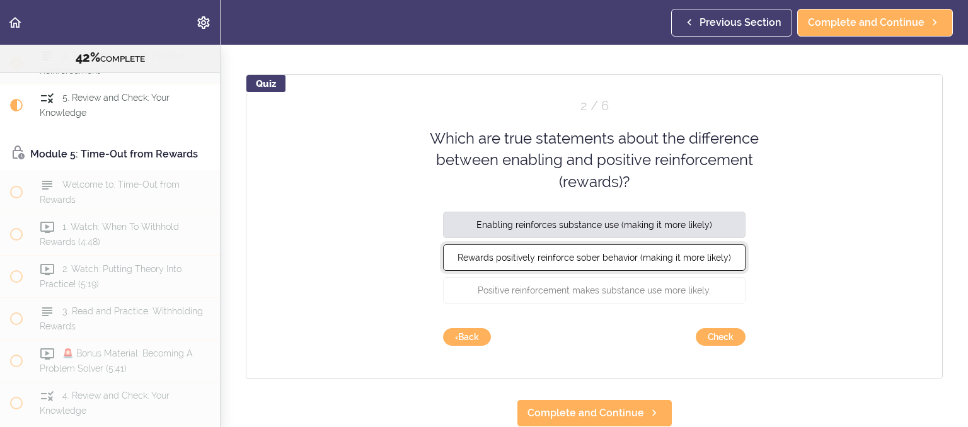
click at [677, 265] on button "Rewards positively reinforce sober behavior (making it more likely)" at bounding box center [594, 257] width 302 height 26
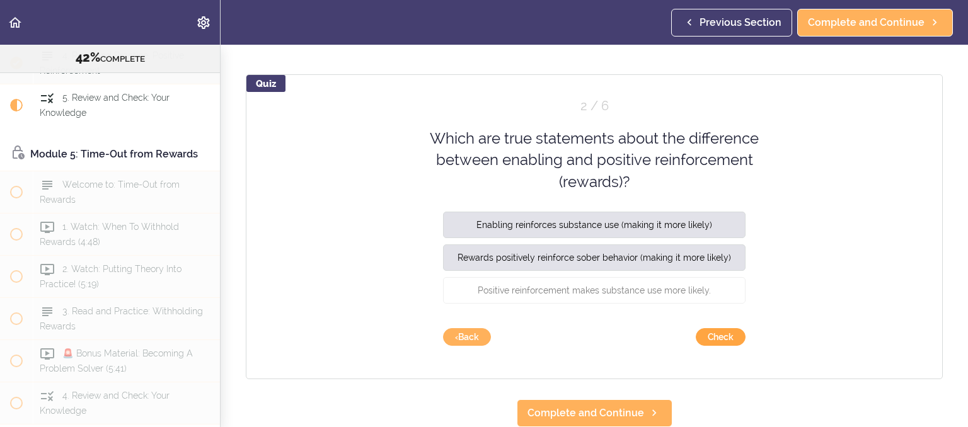
click at [713, 341] on button "Check" at bounding box center [721, 337] width 50 height 18
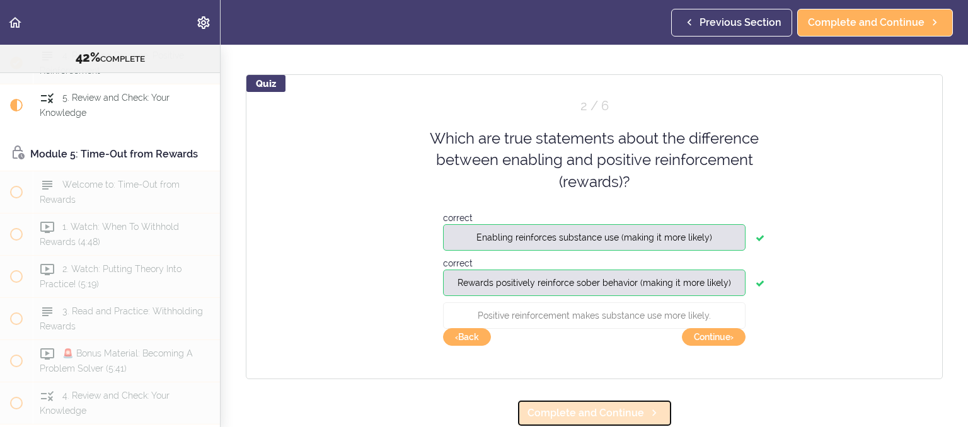
click at [647, 414] on icon at bounding box center [653, 412] width 15 height 13
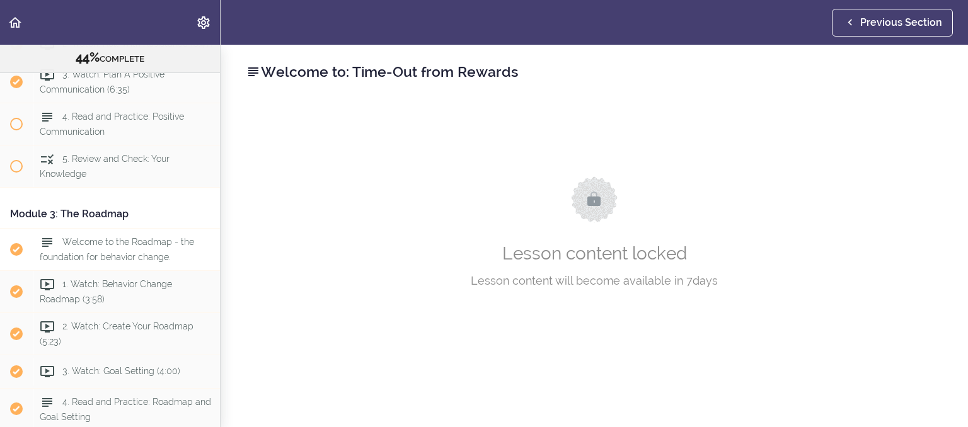
scroll to position [468, 0]
